Goal: Answer question/provide support

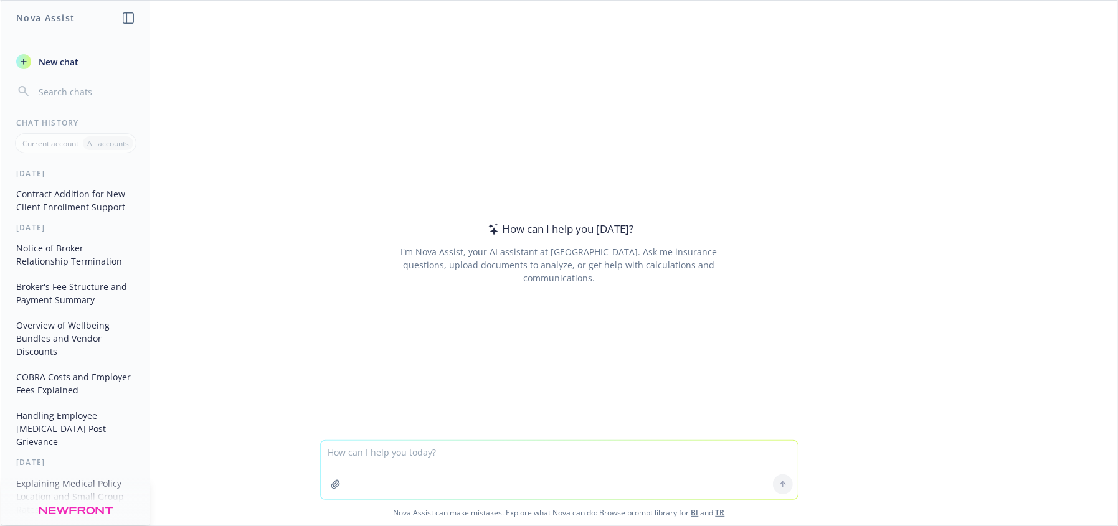
click at [719, 513] on link "TR" at bounding box center [720, 513] width 9 height 11
click at [433, 460] on textarea at bounding box center [559, 470] width 477 height 59
type textarea "what is rule of thumb for how much coverage life insurance policy should be as …"
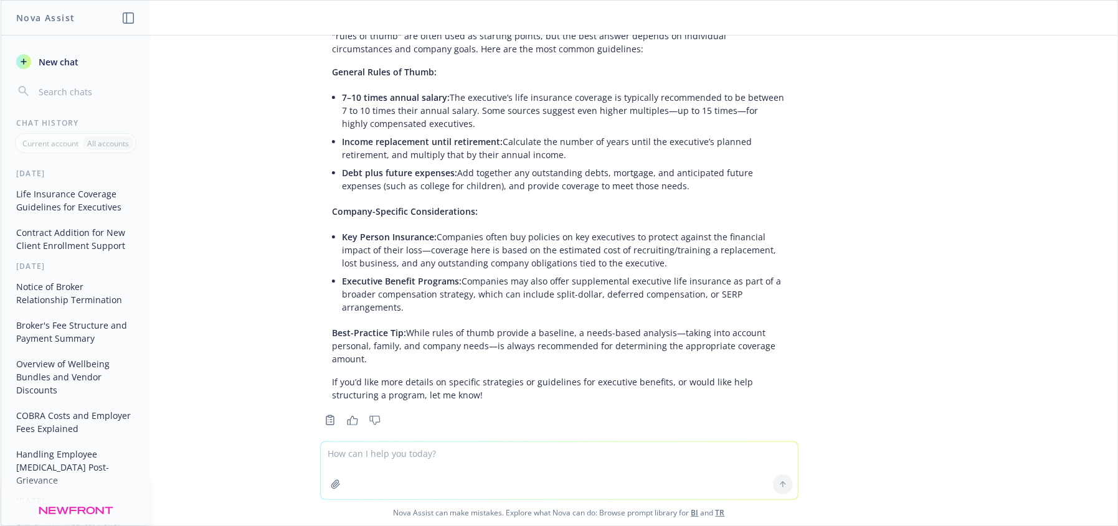
scroll to position [102, 0]
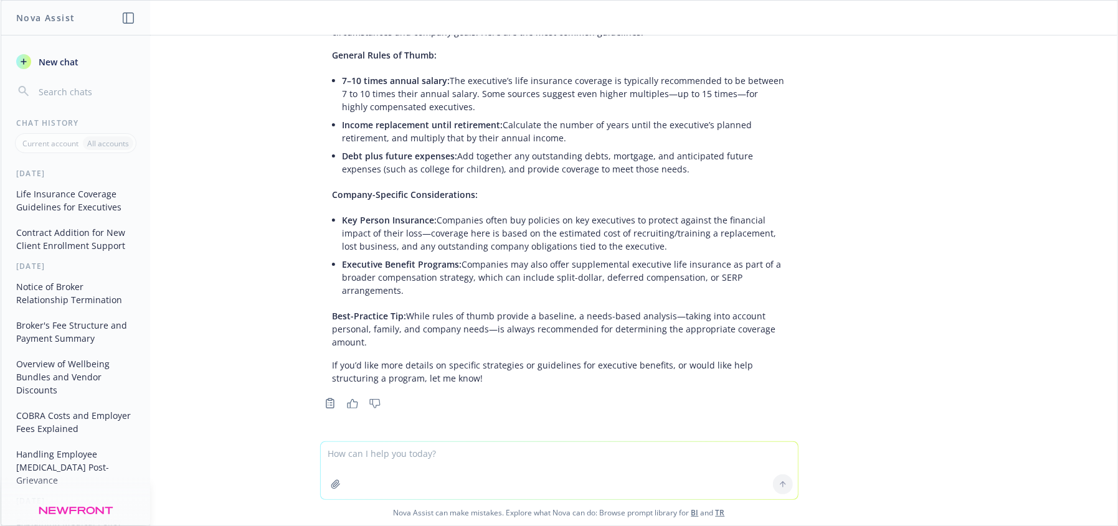
click at [394, 465] on textarea at bounding box center [559, 470] width 477 height 57
type textarea "draft RFP to GA for new group, small group"
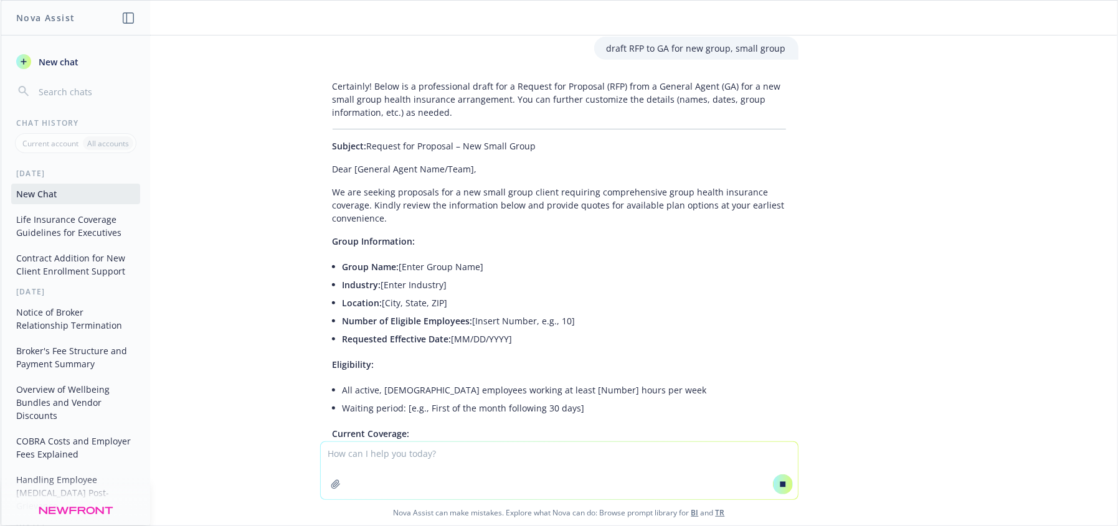
scroll to position [486, 0]
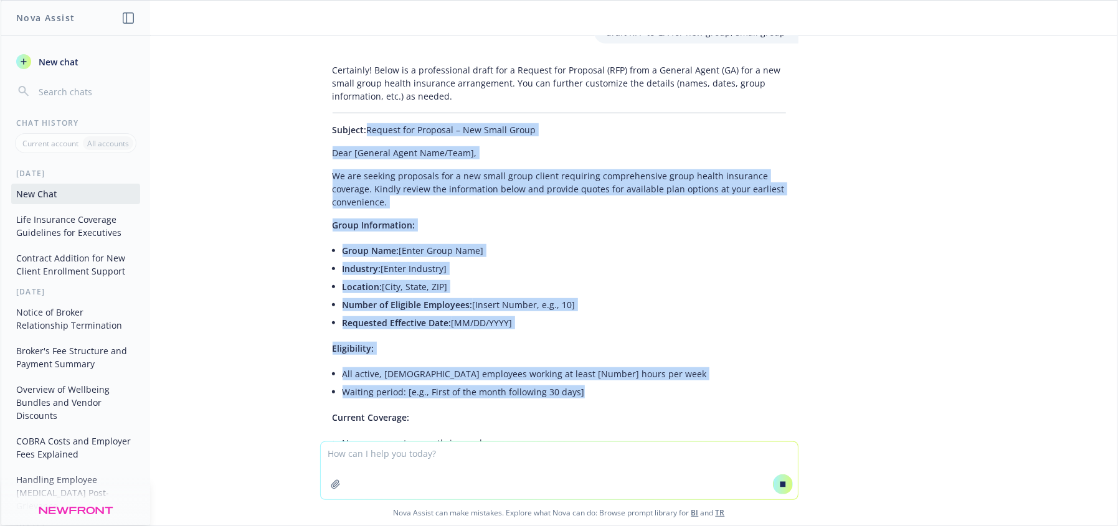
drag, startPoint x: 324, startPoint y: 127, endPoint x: 1107, endPoint y: 343, distance: 811.9
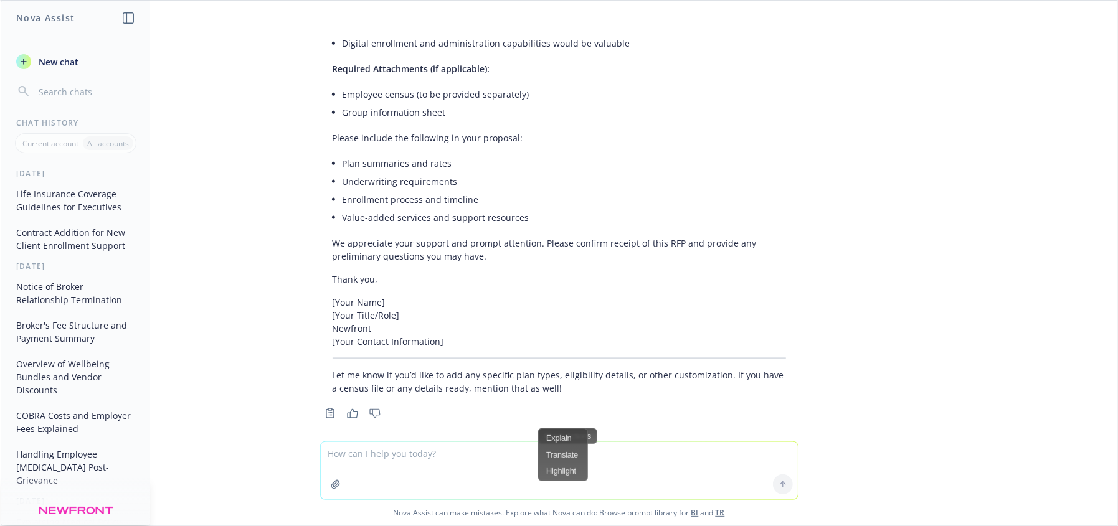
scroll to position [1161, 0]
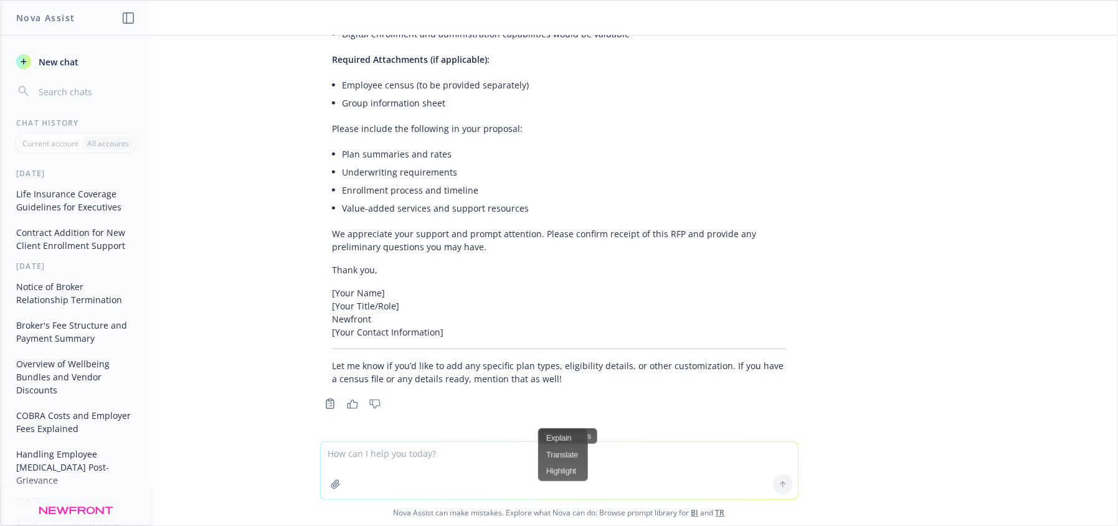
click at [506, 319] on p "[Your Name] [Your Title/Role] Newfront [Your Contact Information]" at bounding box center [559, 312] width 453 height 52
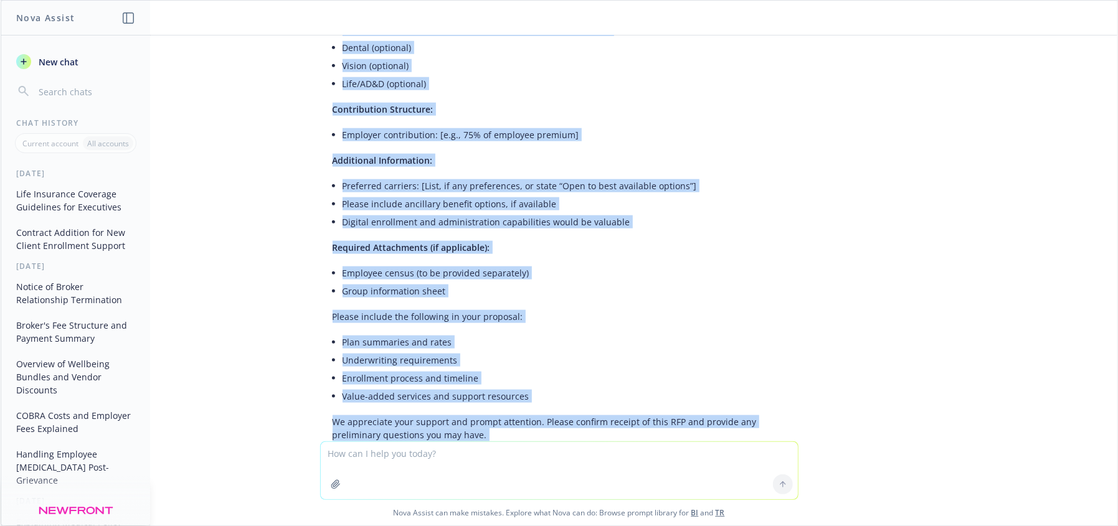
drag, startPoint x: 498, startPoint y: 323, endPoint x: 279, endPoint y: 29, distance: 365.8
click at [279, 29] on div "what is rule of thumb for how much coverage life insurance policy should be as …" at bounding box center [559, 263] width 1117 height 525
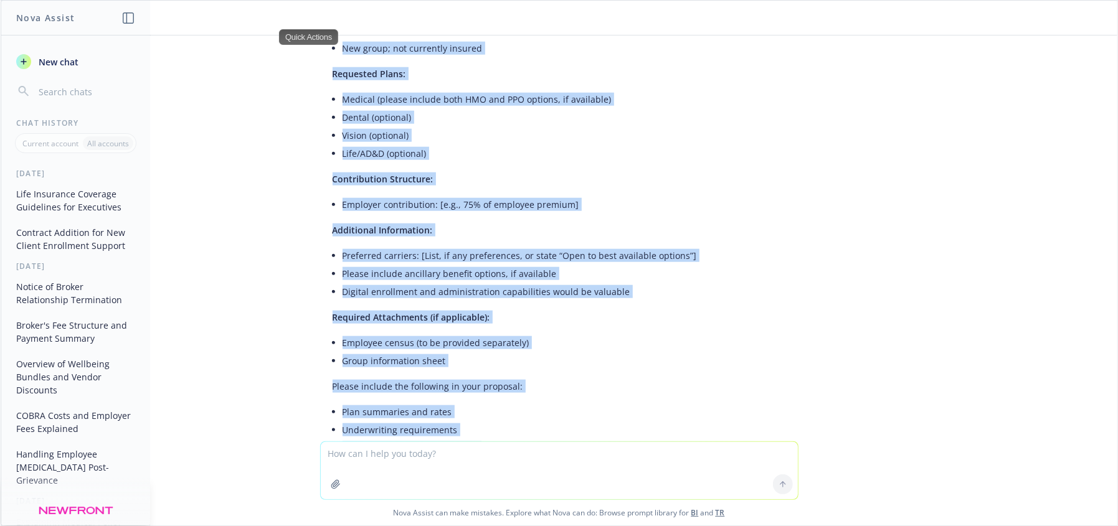
click at [785, 258] on div "Certainly! Below is a professional draft for a Request for Proposal (RFP) from …" at bounding box center [559, 156] width 478 height 985
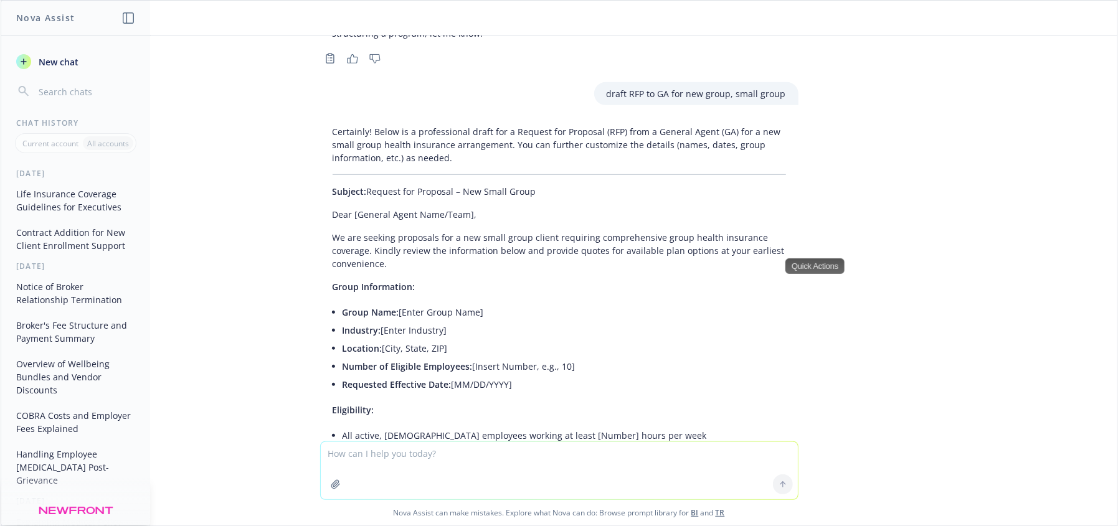
scroll to position [338, 0]
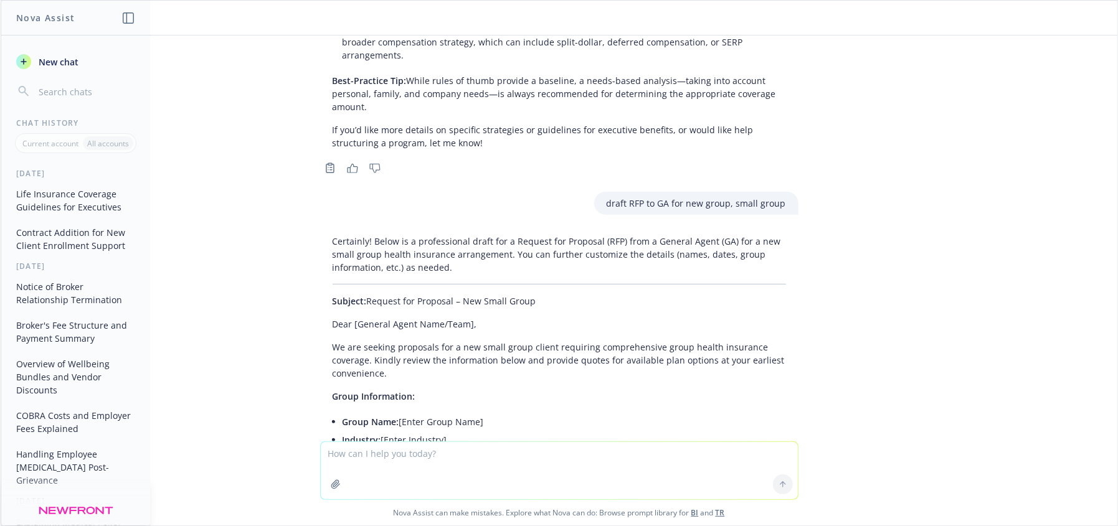
click at [232, 323] on div "what is rule of thumb for how much coverage life insurance policy should be as …" at bounding box center [559, 238] width 1117 height 406
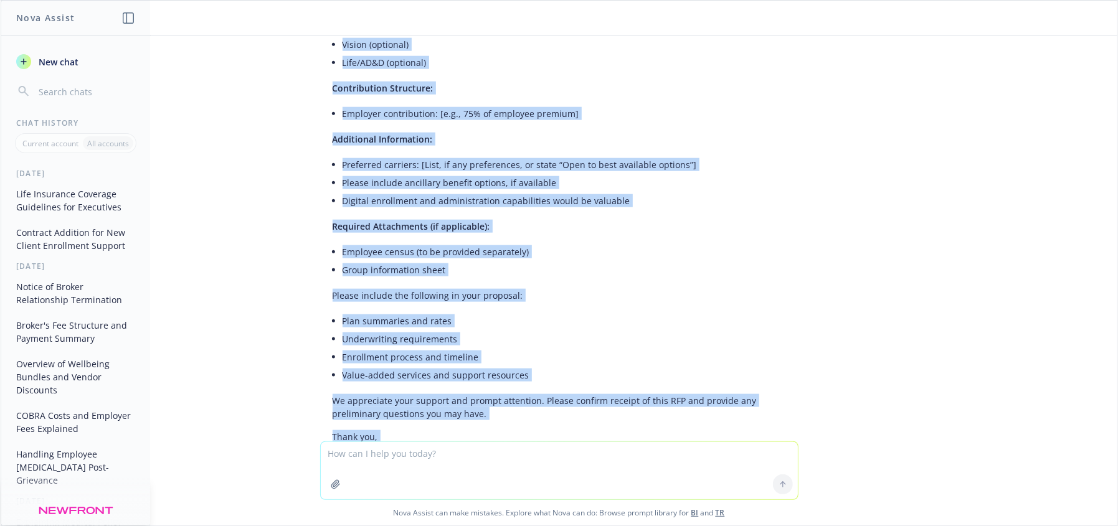
scroll to position [1052, 0]
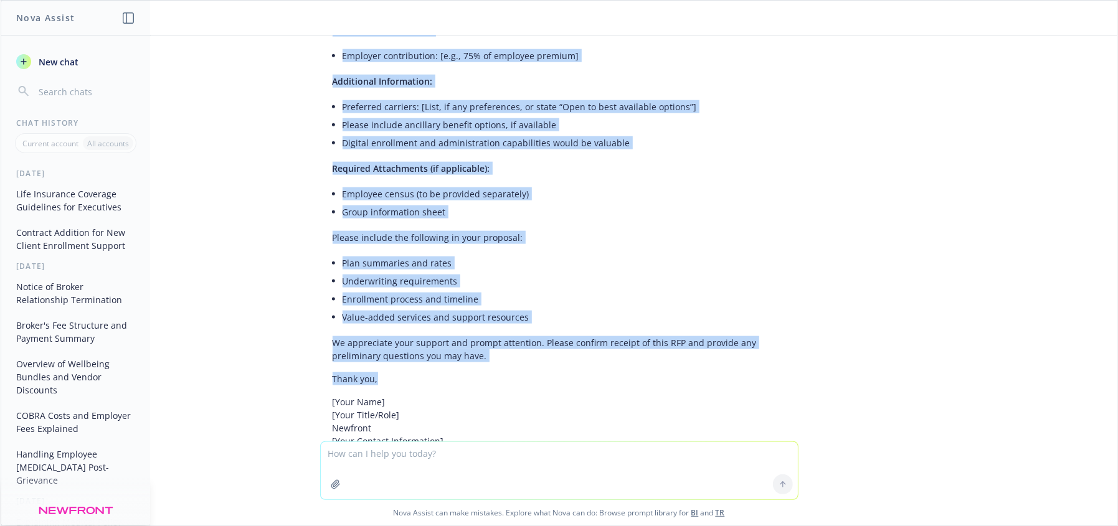
drag, startPoint x: 320, startPoint y: 298, endPoint x: 673, endPoint y: 362, distance: 358.9
click at [671, 378] on div "Certainly! Below is a professional draft for a Request for Proposal (RFP) from …" at bounding box center [559, 7] width 478 height 985
copy div "Loremip: Dolorsi ame Consecte – Adi Elits Doeiu Temp [Incidid Utlab Etdo/Magn],…"
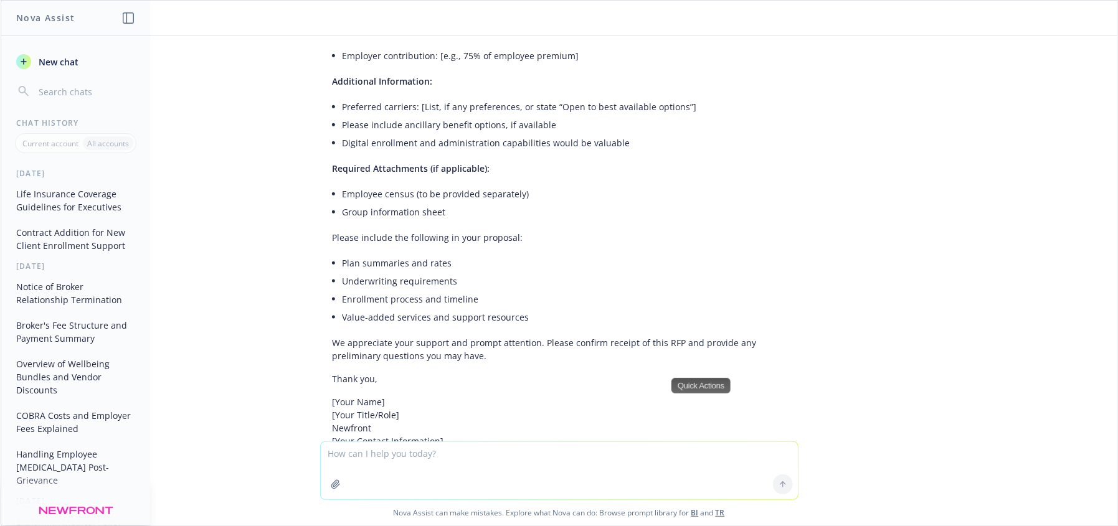
click at [515, 430] on p "[Your Name] [Your Title/Role] Newfront [Your Contact Information]" at bounding box center [559, 421] width 453 height 52
click at [519, 460] on textarea at bounding box center [559, 470] width 477 height 57
type textarea "use normal language"
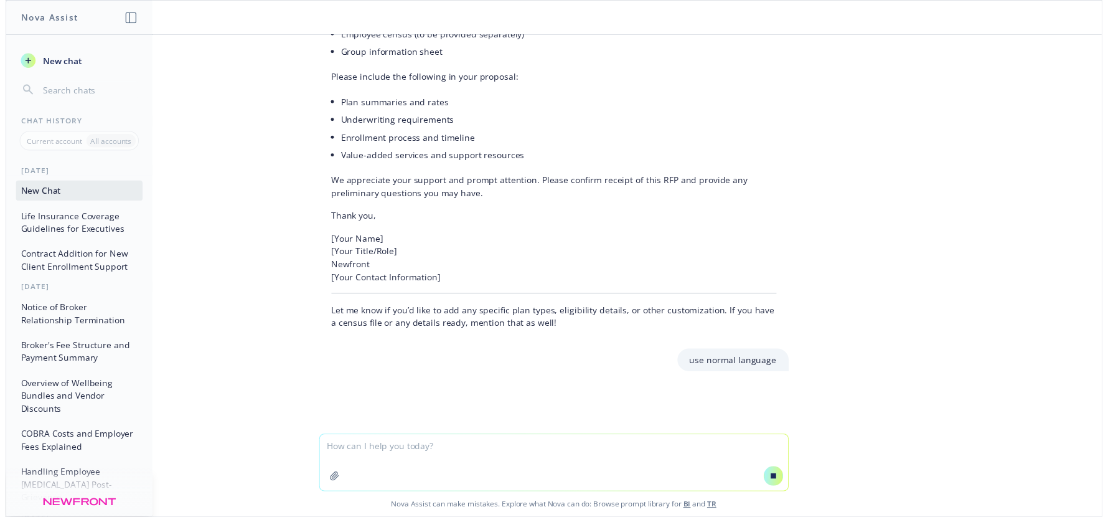
scroll to position [1191, 0]
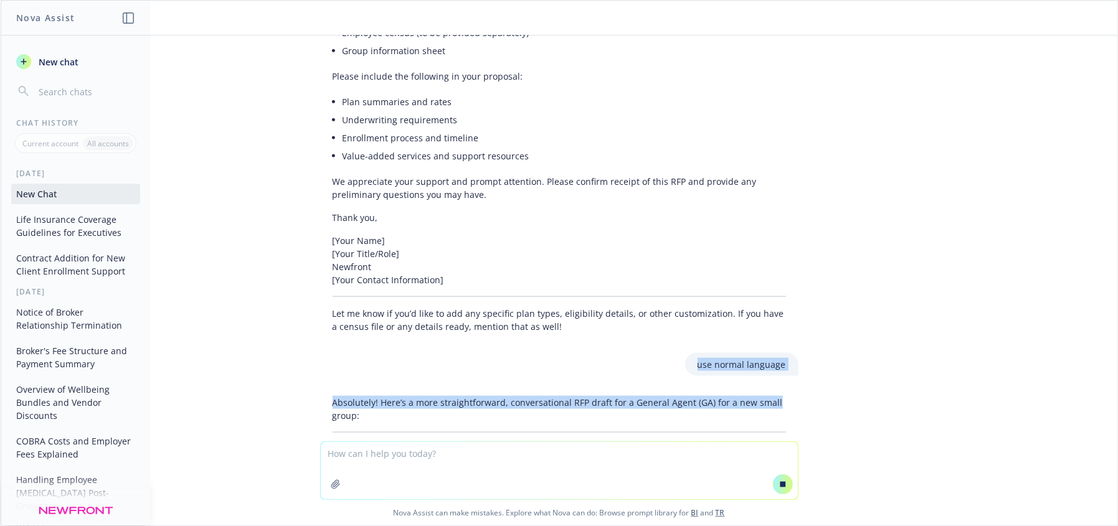
drag, startPoint x: 1094, startPoint y: 324, endPoint x: 1096, endPoint y: 394, distance: 69.8
click at [1096, 394] on div "what is rule of thumb for how much coverage life insurance policy should be as …" at bounding box center [559, 238] width 1117 height 406
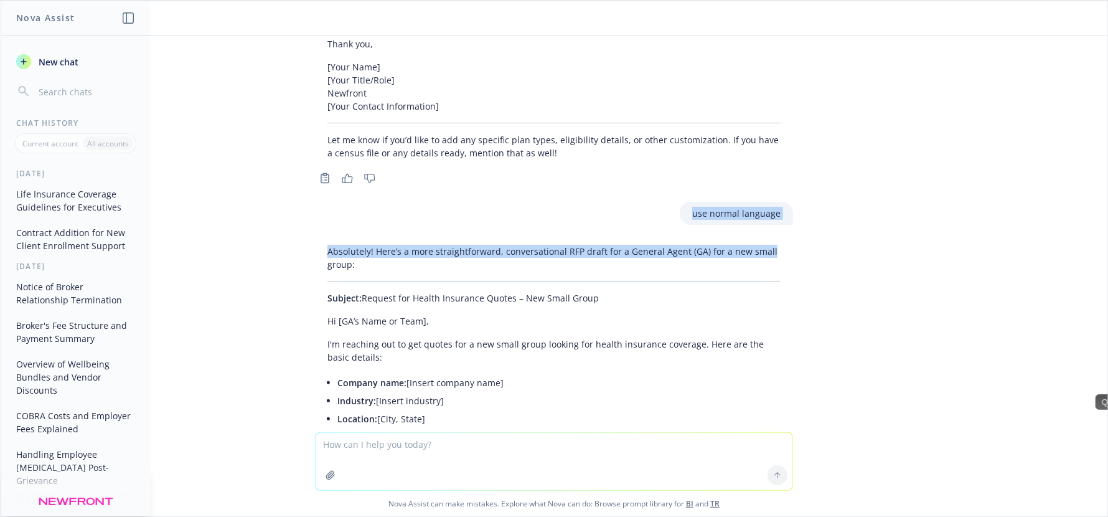
scroll to position [1401, 0]
